Goal: Book appointment/travel/reservation

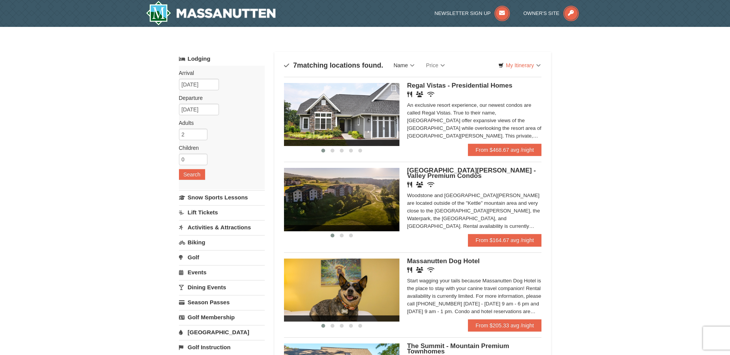
click at [410, 67] on link "Name" at bounding box center [404, 65] width 32 height 15
click at [516, 64] on link "My Itinerary" at bounding box center [519, 66] width 52 height 12
click at [516, 63] on link "My Itinerary" at bounding box center [519, 66] width 52 height 12
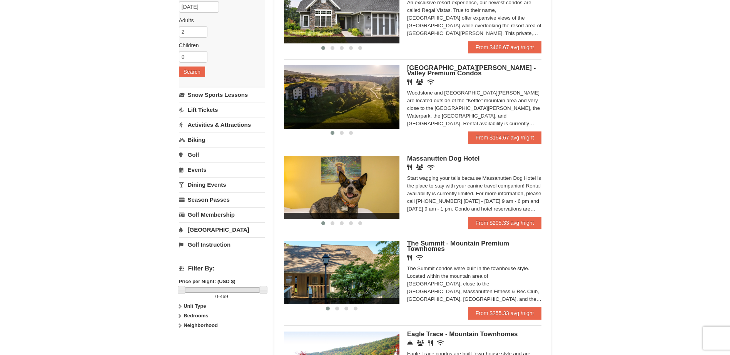
click at [209, 124] on link "Activities & Attractions" at bounding box center [222, 125] width 86 height 14
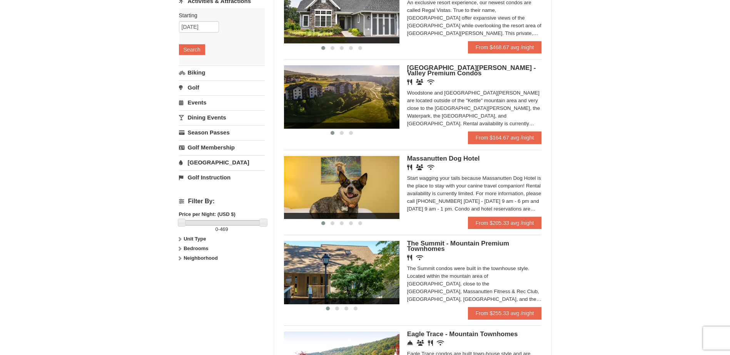
click at [180, 258] on icon at bounding box center [179, 258] width 5 height 5
click at [179, 249] on icon at bounding box center [179, 248] width 5 height 5
click at [181, 240] on icon at bounding box center [179, 239] width 5 height 5
click at [202, 162] on link "[GEOGRAPHIC_DATA]" at bounding box center [222, 162] width 86 height 14
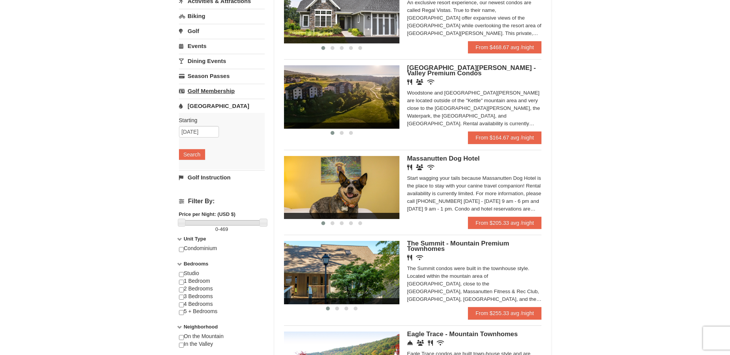
click at [207, 87] on link "Golf Membership" at bounding box center [222, 91] width 86 height 14
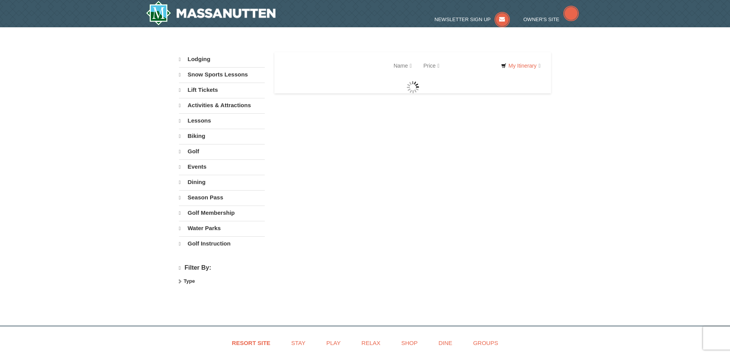
select select "9"
